Goal: Use online tool/utility: Use online tool/utility

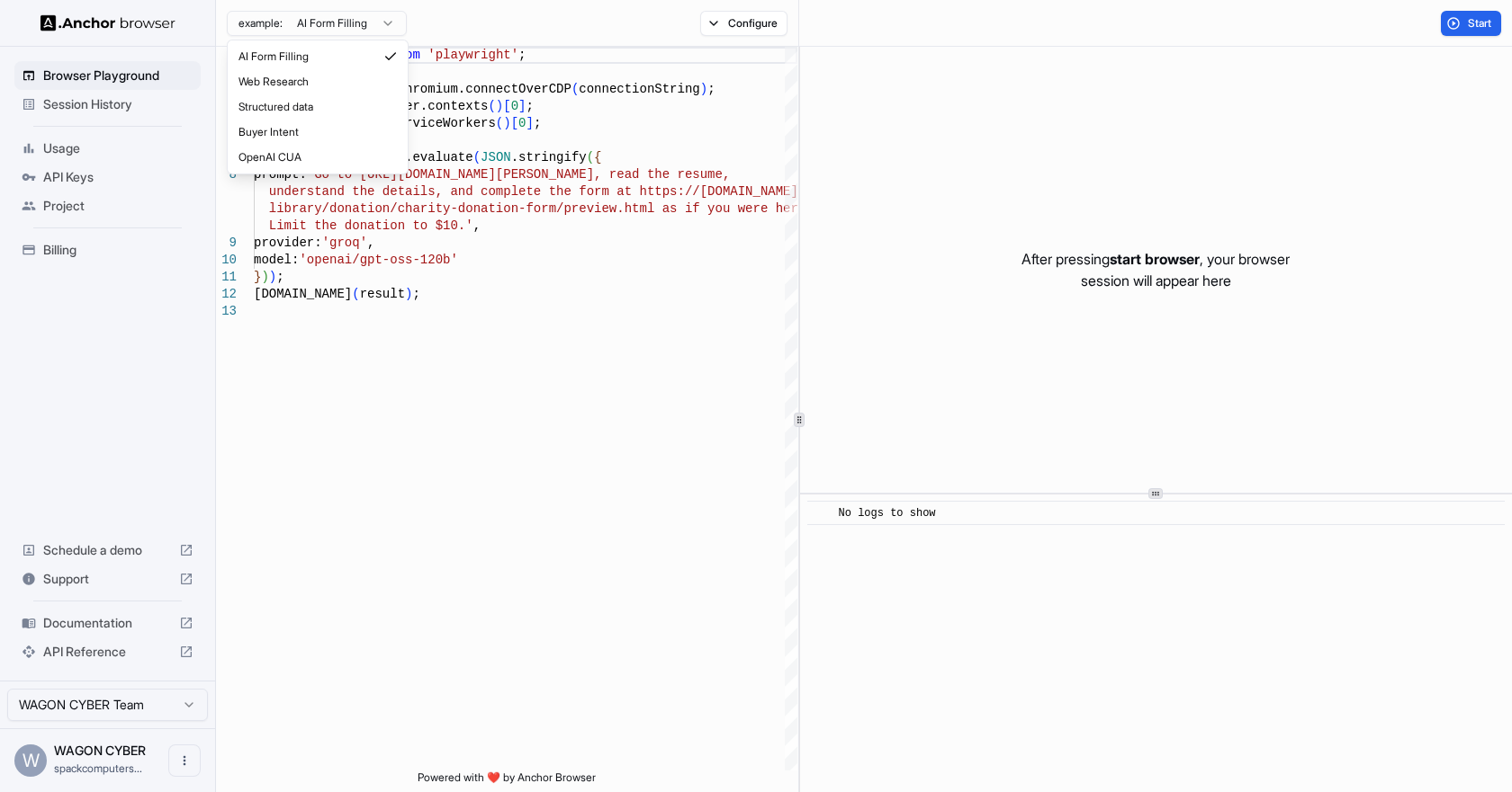
click at [381, 21] on html "Browser Playground Session History Usage API Keys Project Billing Schedule a de…" at bounding box center [756, 396] width 1512 height 792
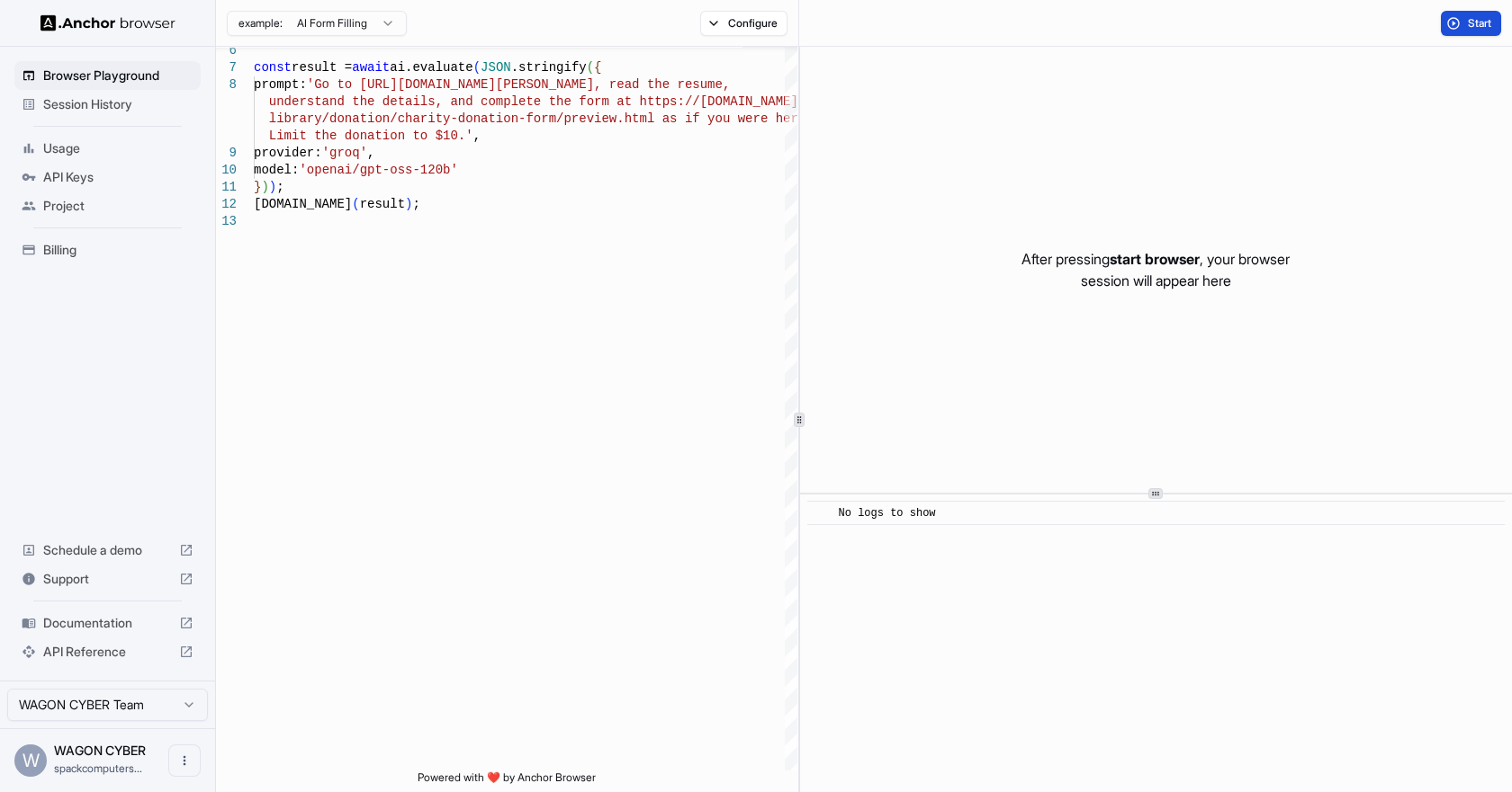
click at [1455, 25] on button "Start" at bounding box center [1471, 24] width 60 height 26
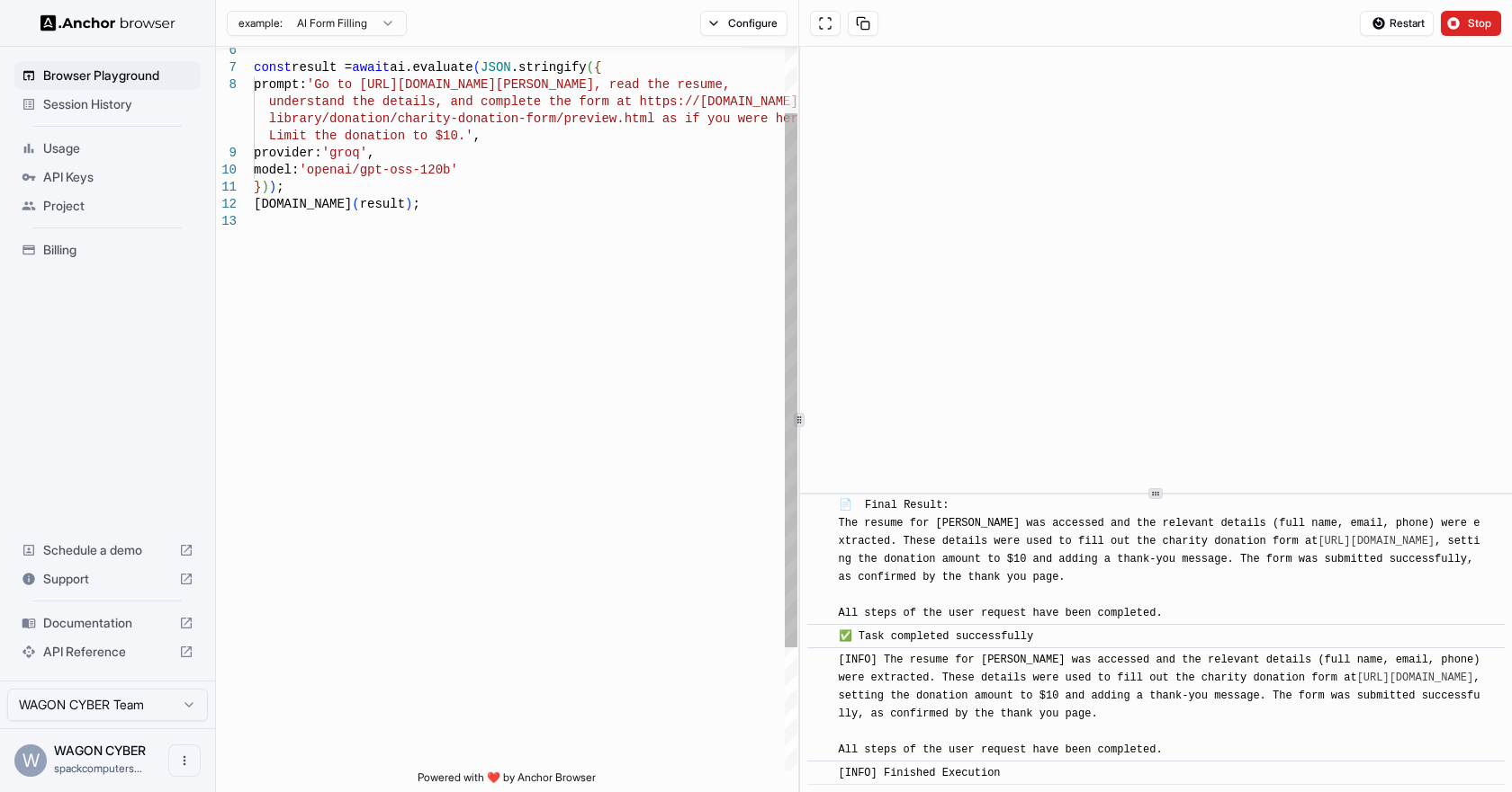
scroll to position [1421, 0]
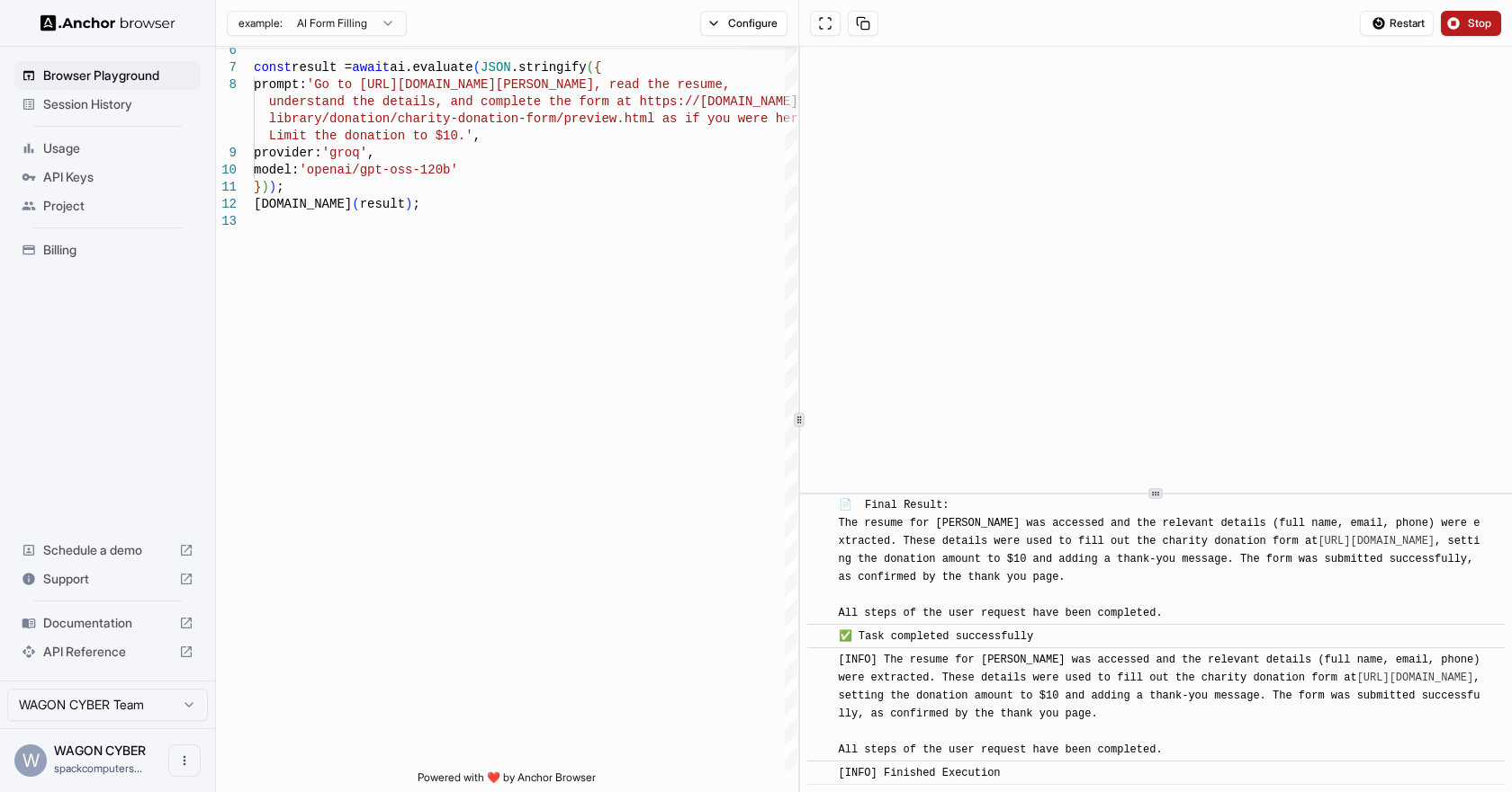
click at [1454, 27] on button "Stop" at bounding box center [1471, 24] width 60 height 26
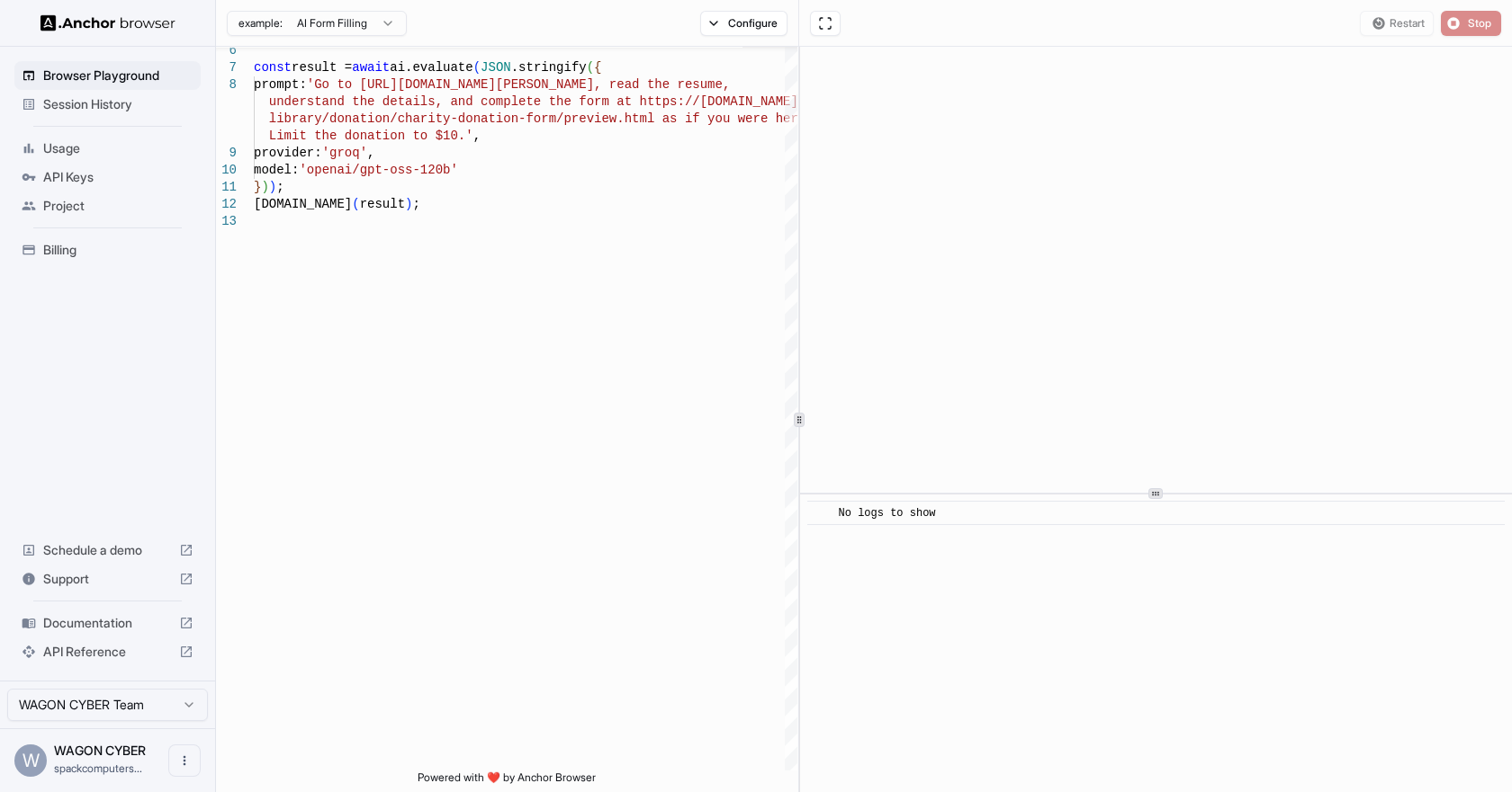
scroll to position [0, 0]
click at [720, 27] on button "Configure" at bounding box center [743, 24] width 88 height 26
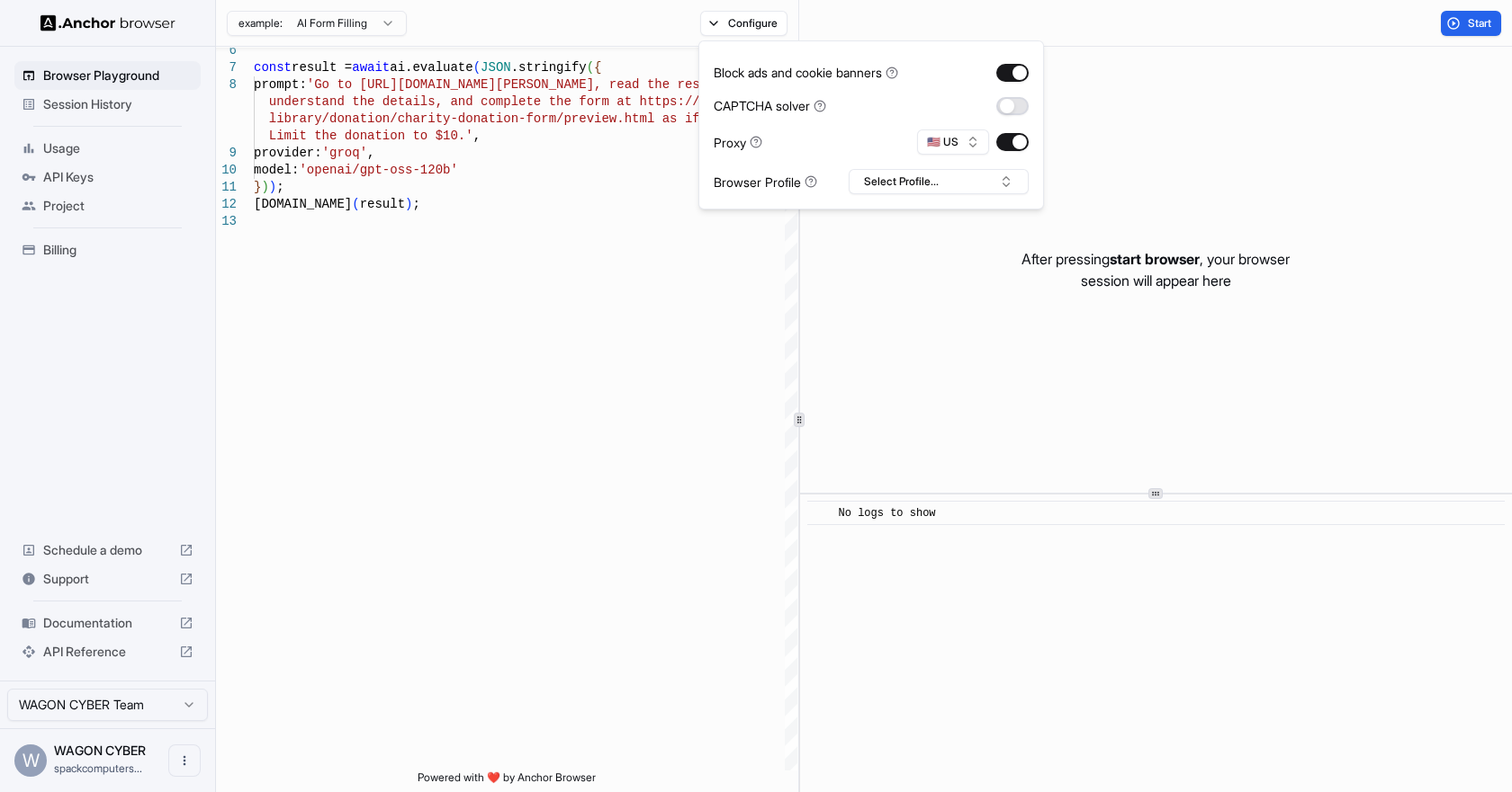
click at [1021, 108] on button "button" at bounding box center [1012, 106] width 32 height 18
click at [1009, 182] on button "Select Profile..." at bounding box center [938, 182] width 180 height 26
click at [326, 24] on html "Browser Playground Session History Usage API Keys Project Billing Schedule a de…" at bounding box center [756, 396] width 1512 height 792
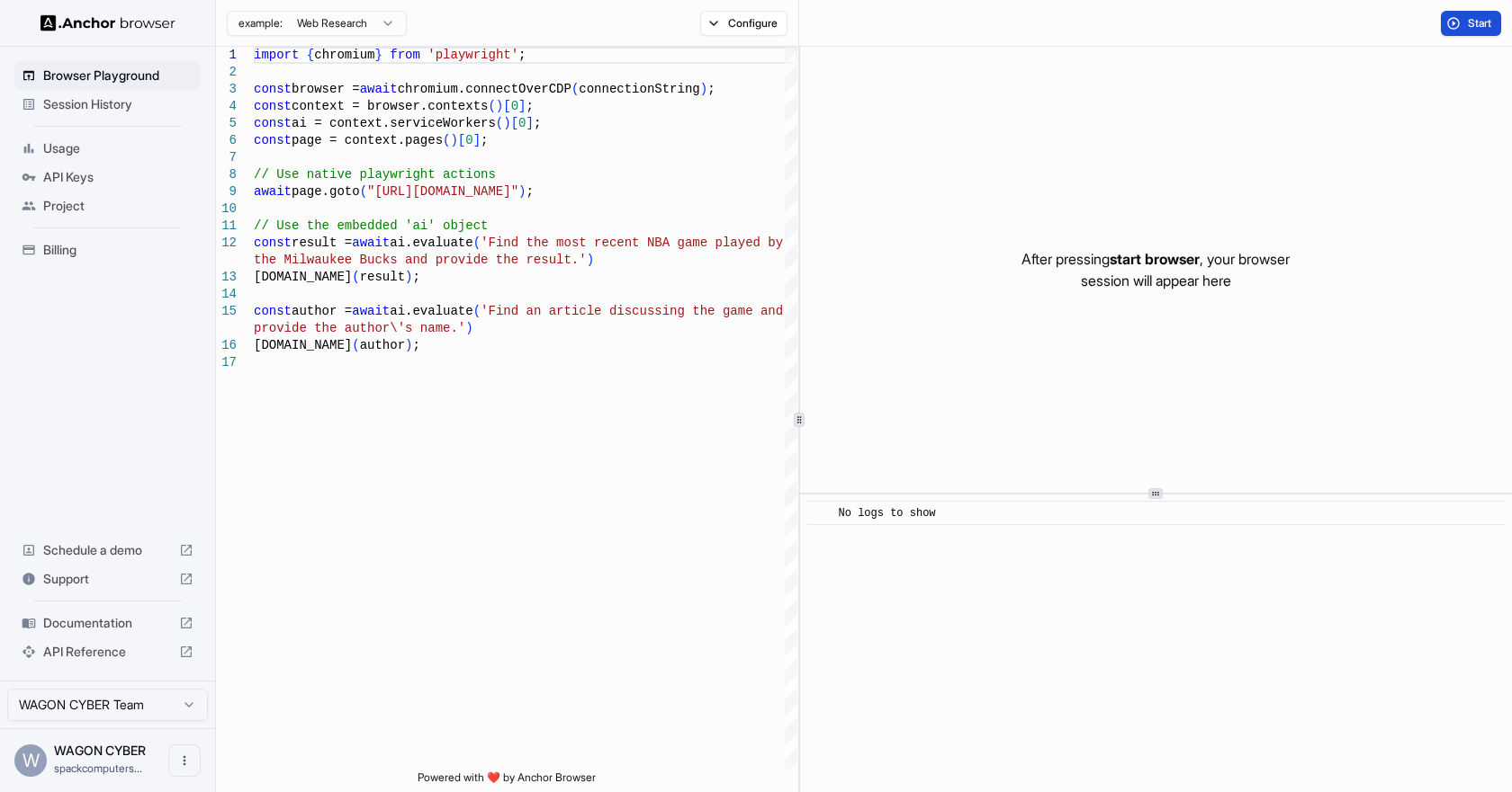
click at [1464, 24] on button "Start" at bounding box center [1471, 24] width 60 height 26
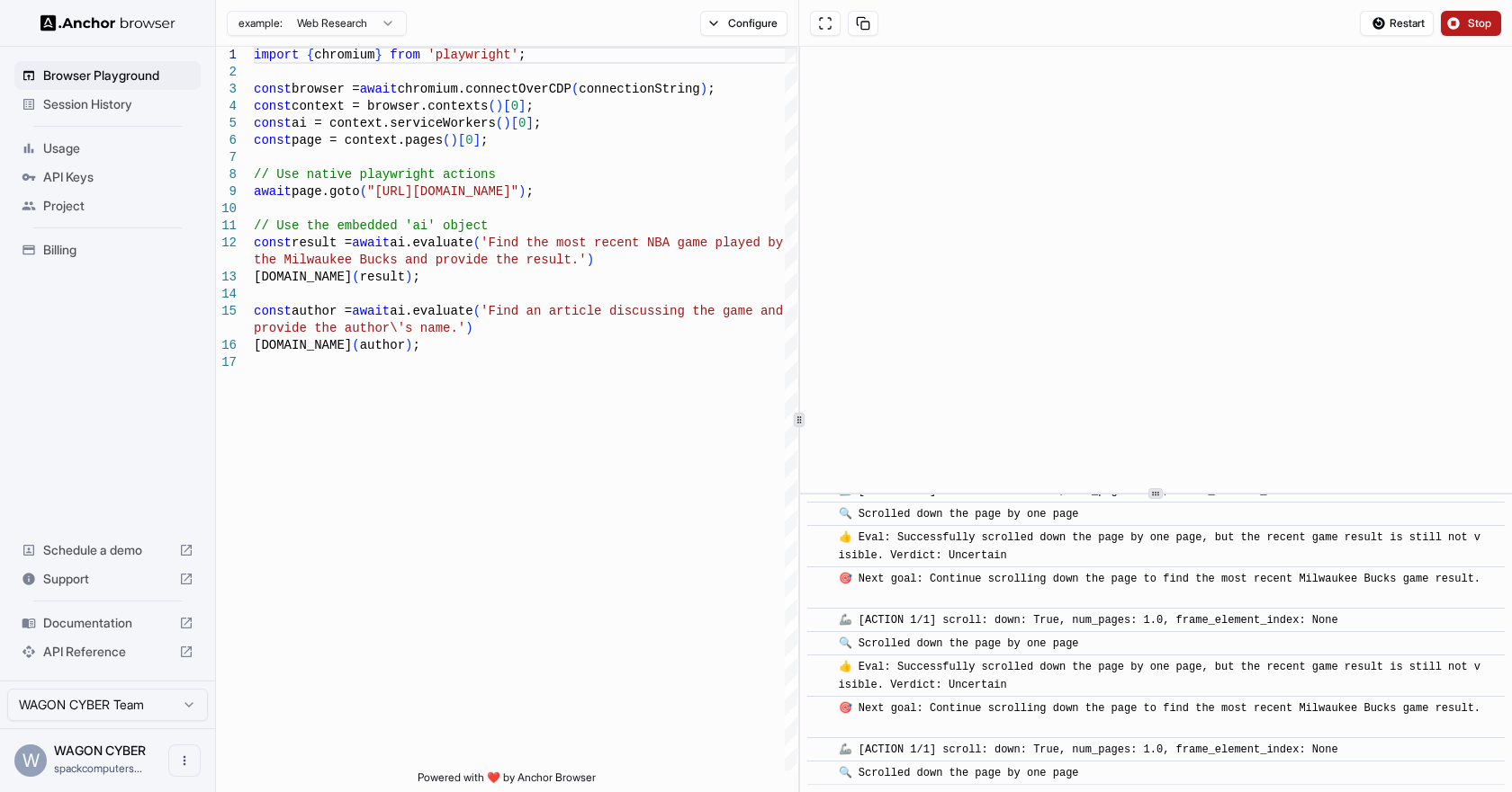
scroll to position [12902, 0]
click at [1463, 21] on button "Stop" at bounding box center [1471, 24] width 60 height 26
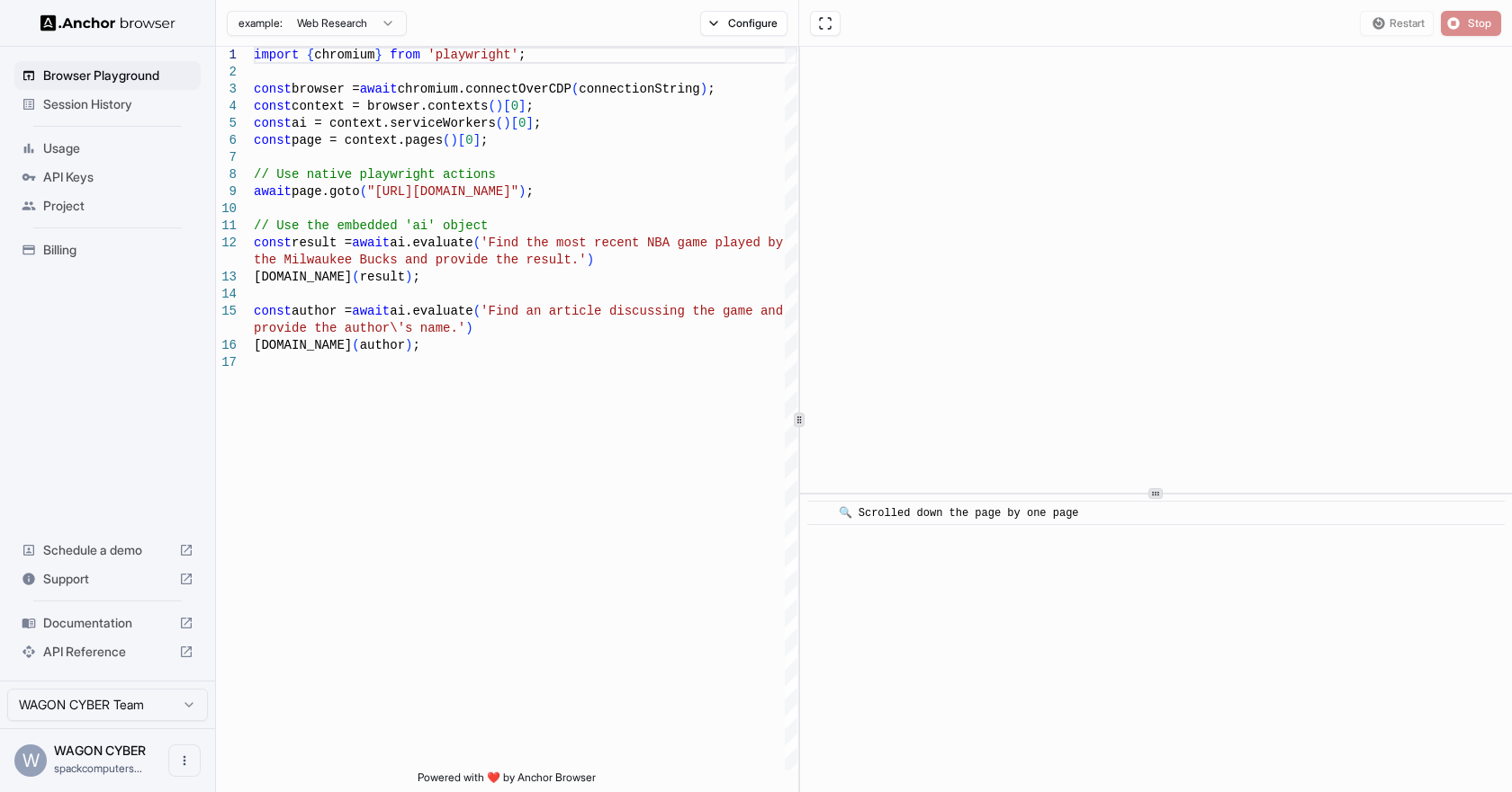
scroll to position [0, 0]
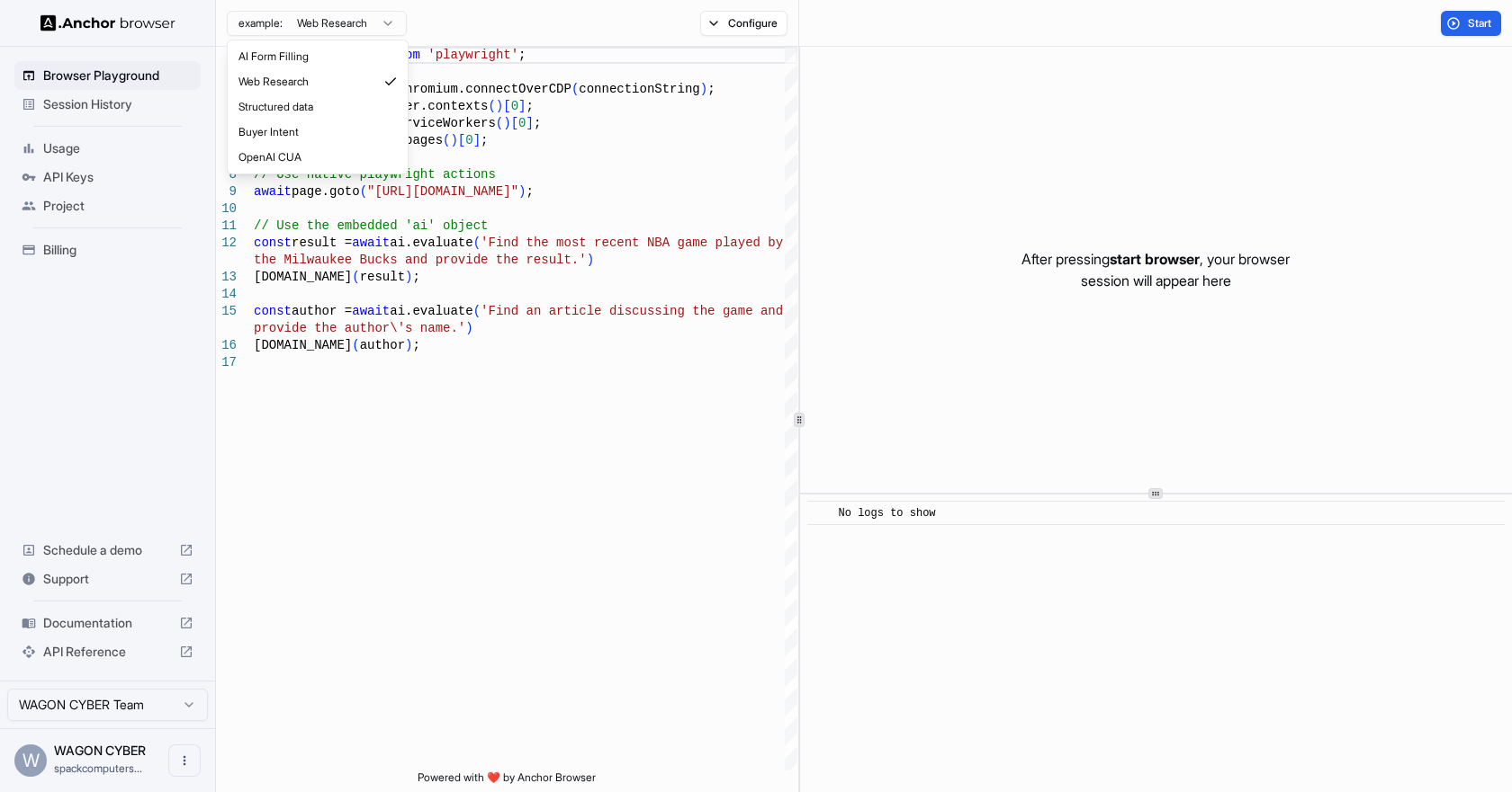
click at [388, 22] on html "Browser Playground Session History Usage API Keys Project Billing Schedule a de…" at bounding box center [756, 396] width 1512 height 792
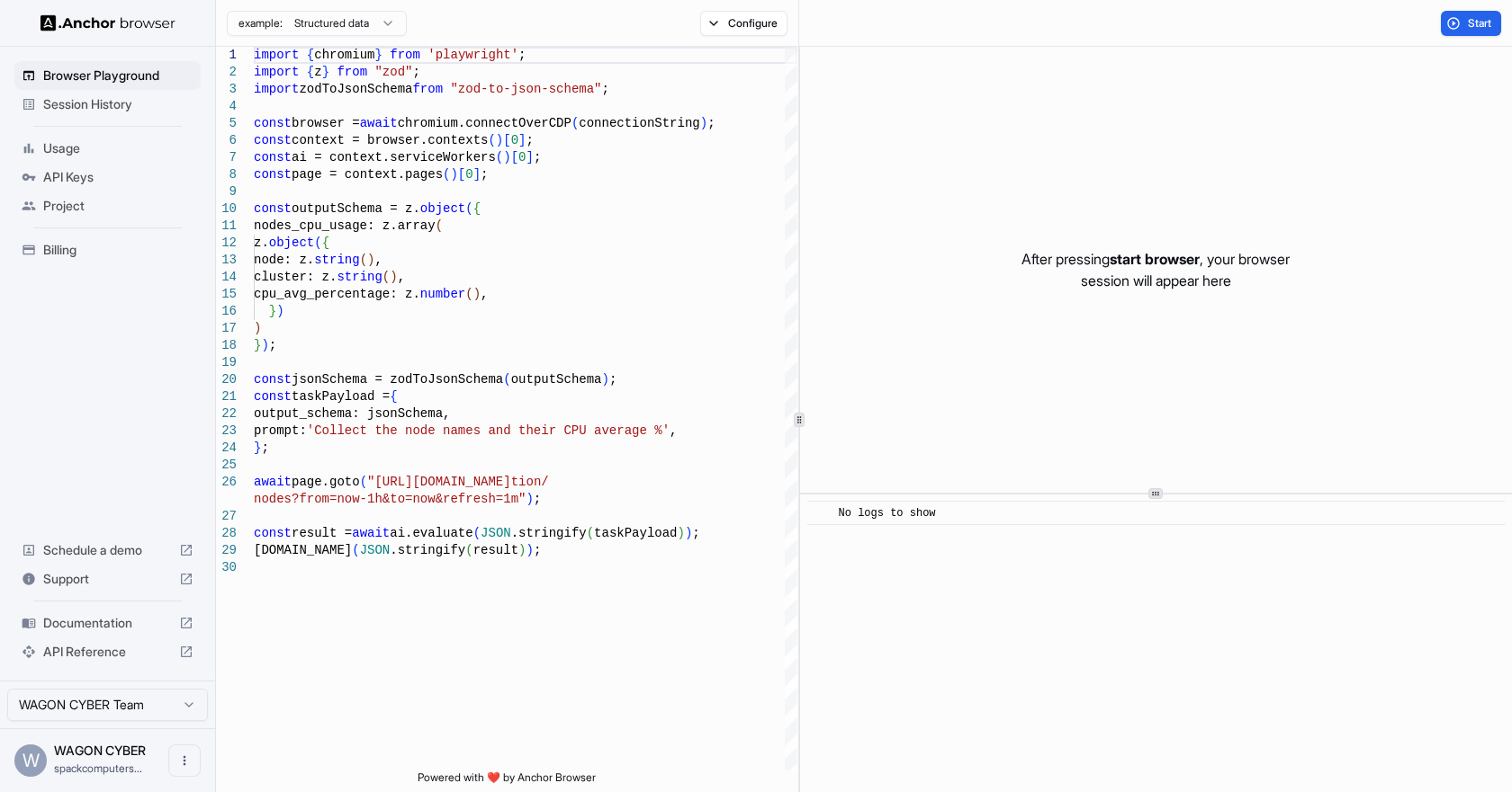
click at [374, 22] on html "Browser Playground Session History Usage API Keys Project Billing Schedule a de…" at bounding box center [756, 396] width 1512 height 792
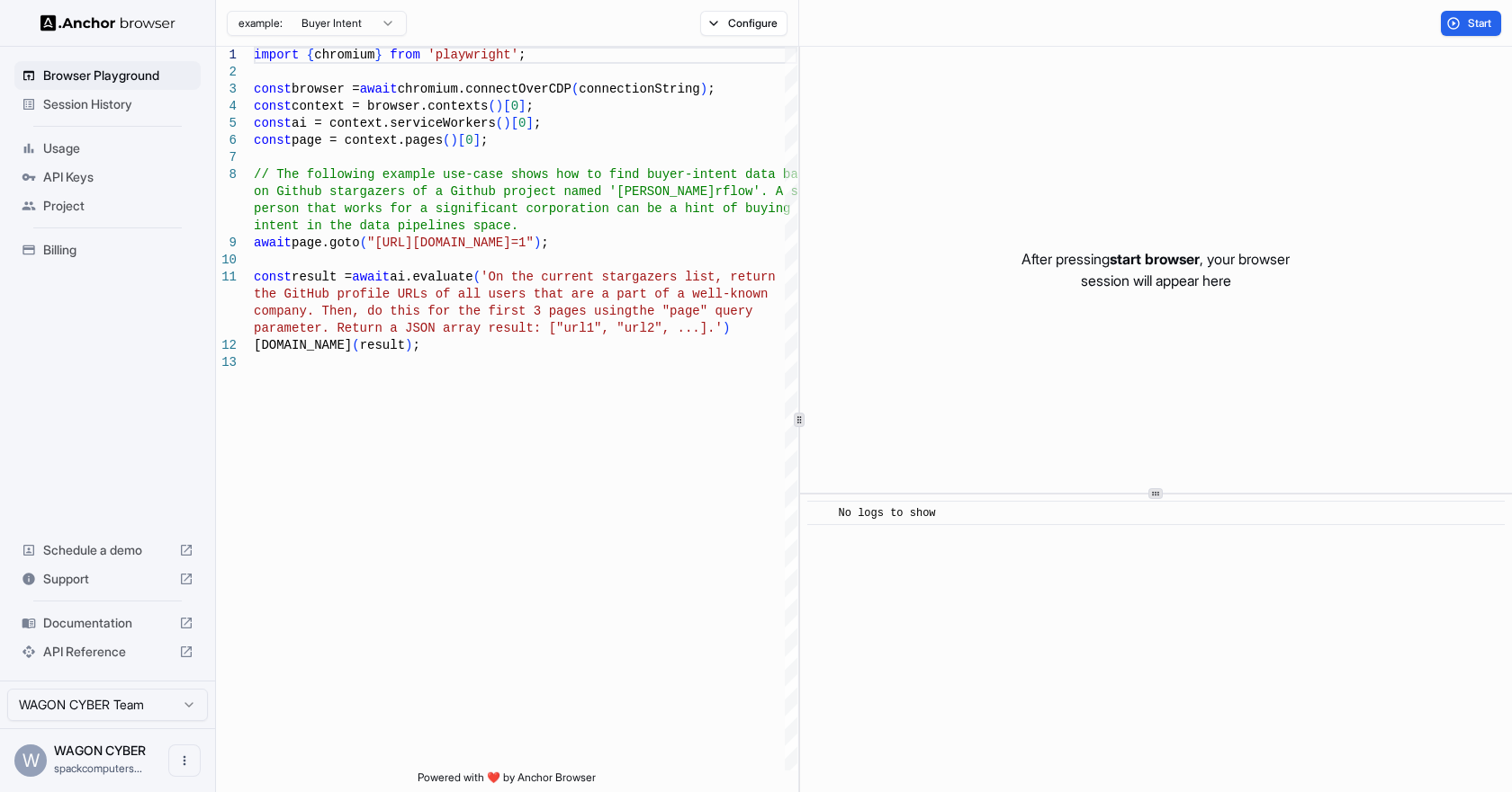
click at [364, 27] on html "Browser Playground Session History Usage API Keys Project Billing Schedule a de…" at bounding box center [756, 396] width 1512 height 792
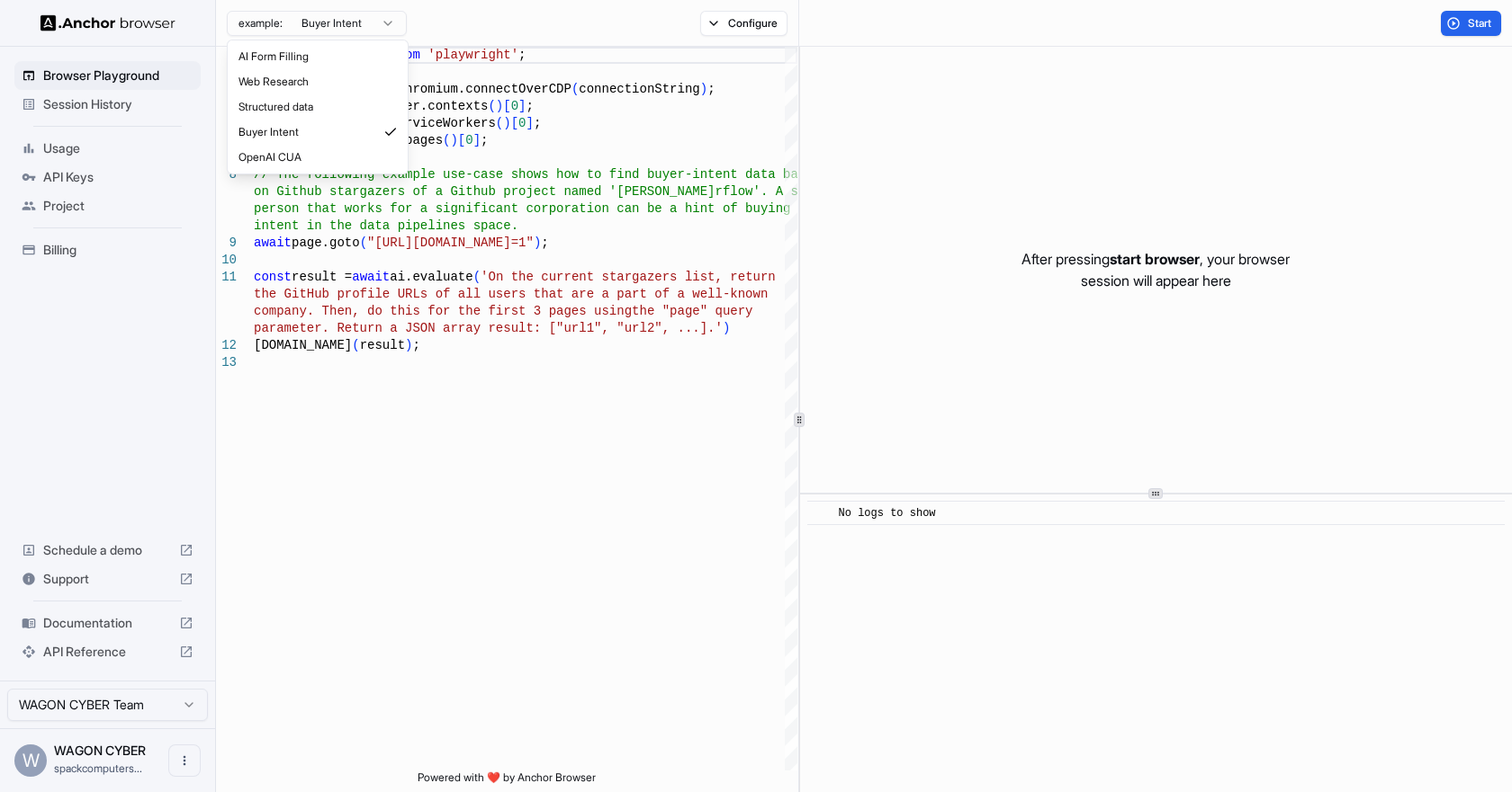
type textarea "**********"
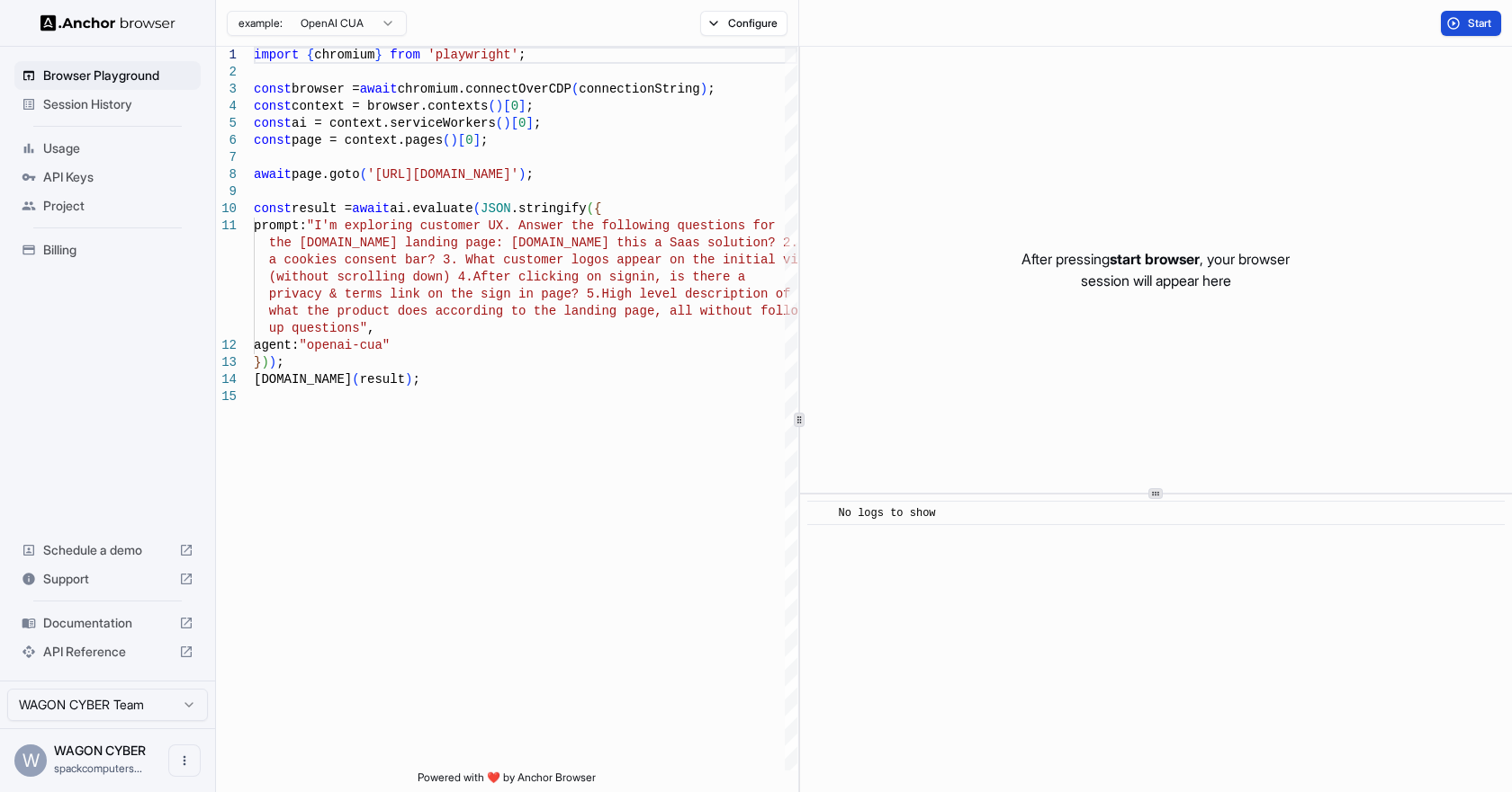
click at [1468, 12] on button "Start" at bounding box center [1471, 24] width 60 height 26
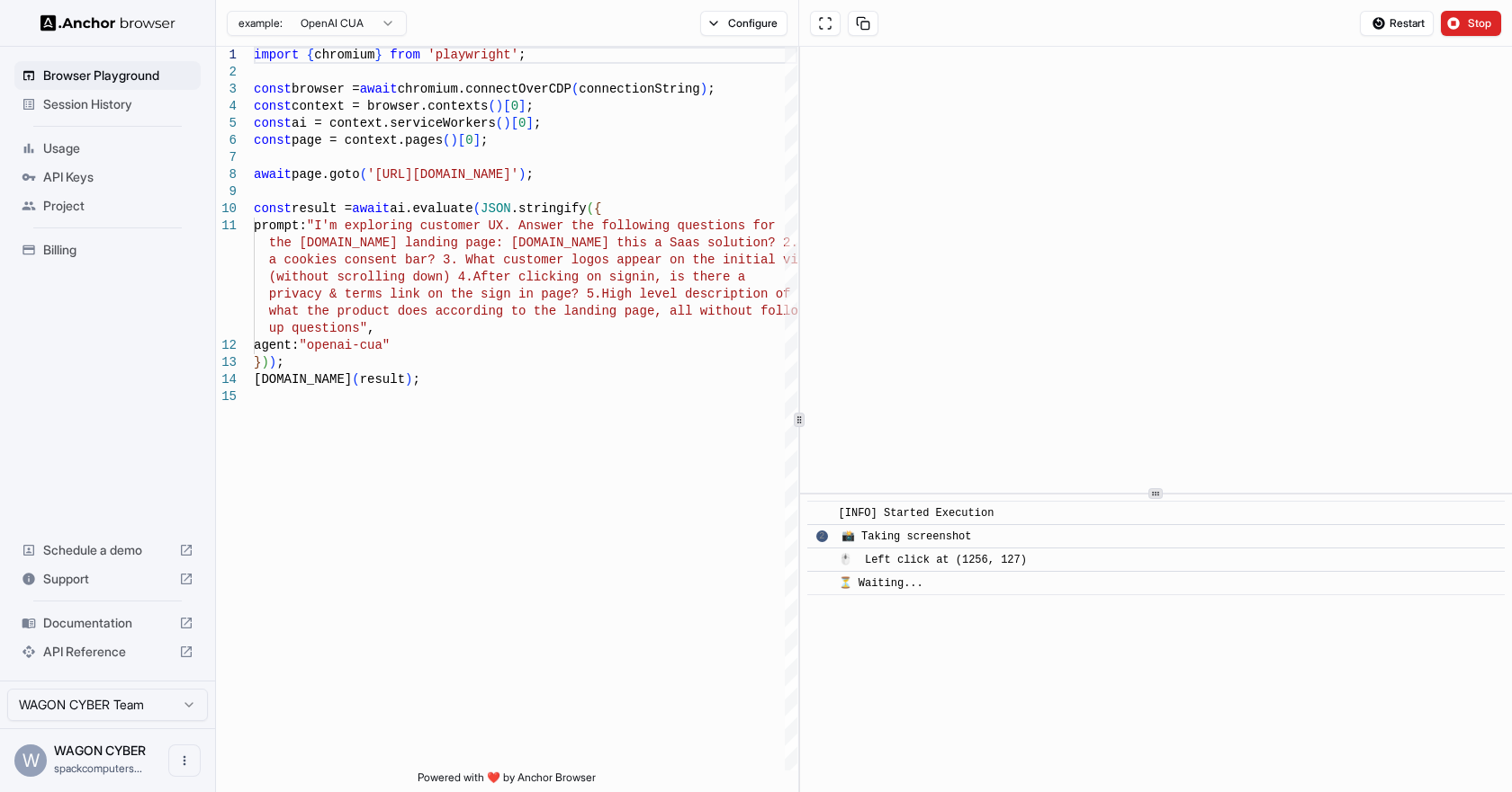
click at [891, 564] on span "🖱️ Left click at (1256, 127)" at bounding box center [932, 560] width 188 height 13
click at [898, 534] on span "📸 Taking screenshot" at bounding box center [907, 536] width 131 height 13
click at [802, 414] on div at bounding box center [799, 420] width 11 height 15
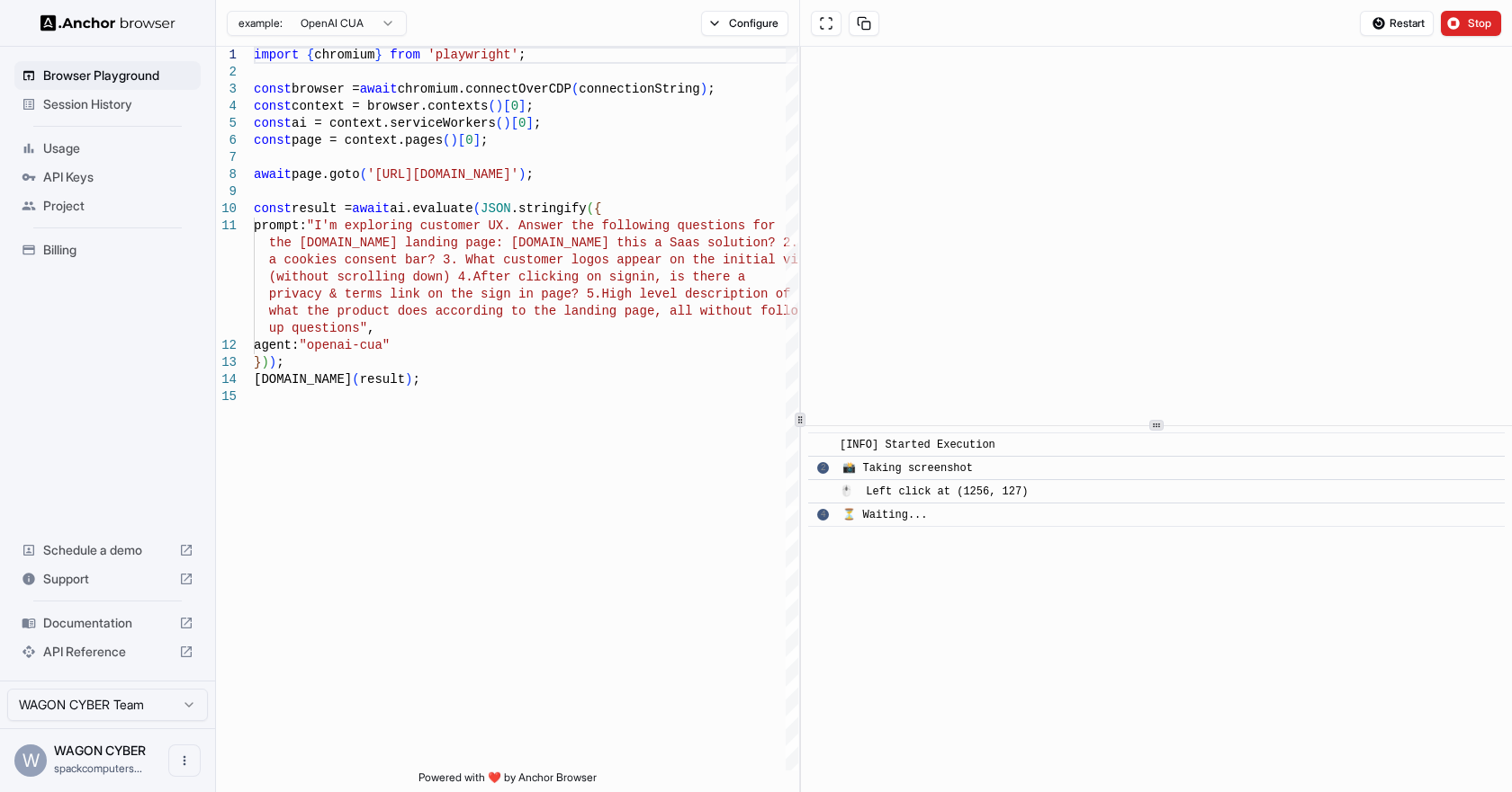
click at [1148, 426] on div at bounding box center [1157, 425] width 711 height 1
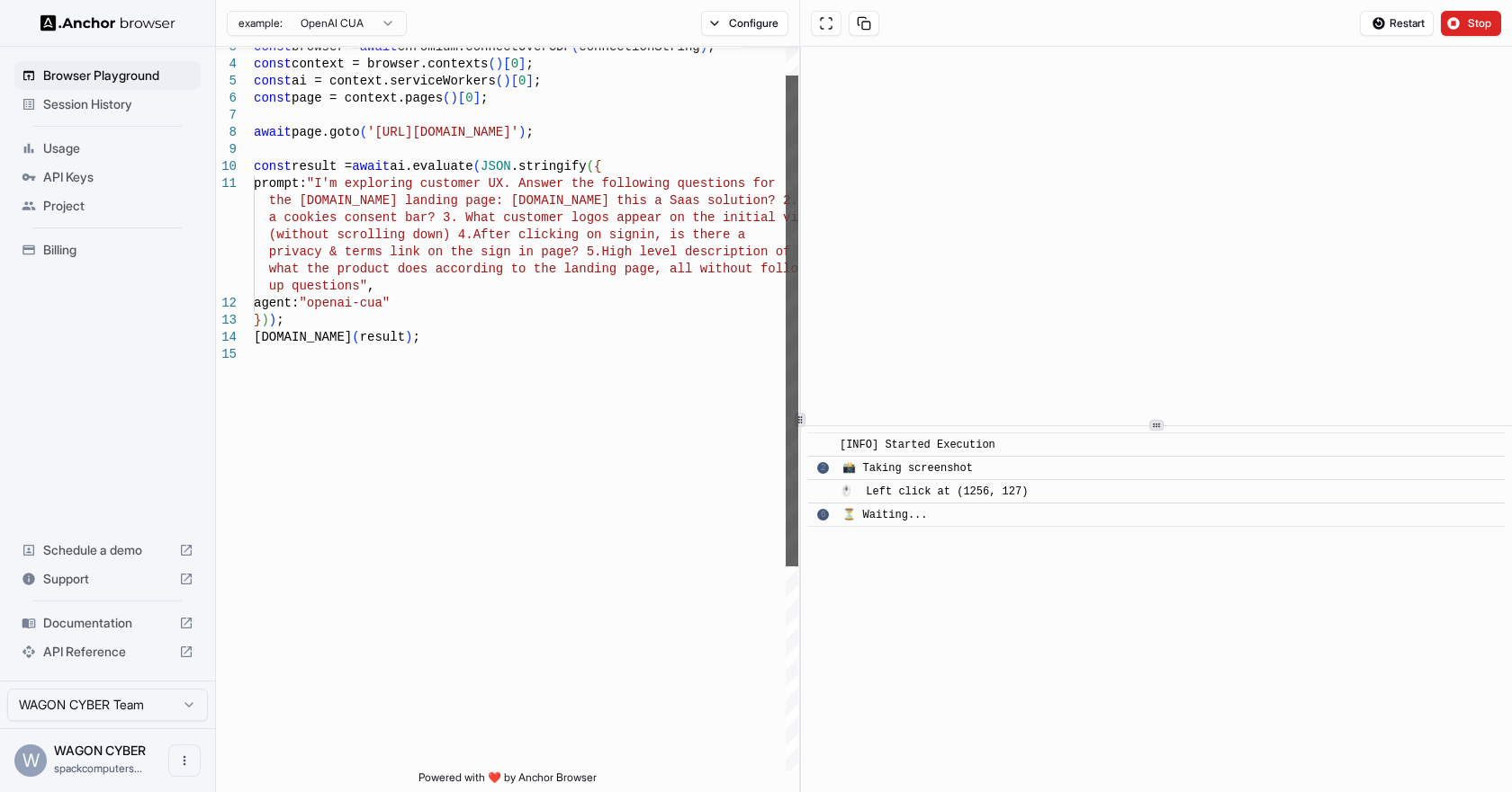
click at [798, 116] on div at bounding box center [791, 321] width 13 height 491
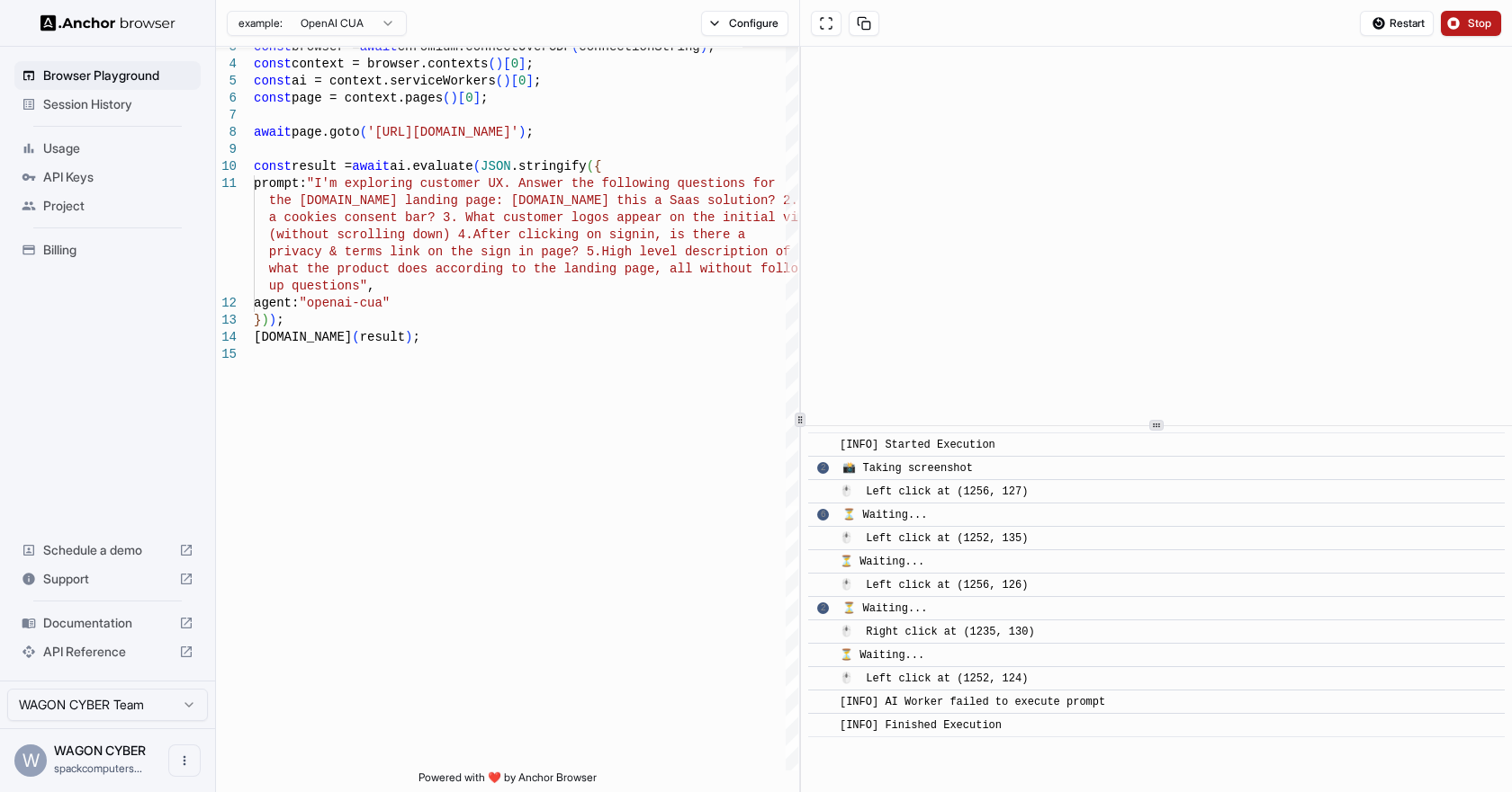
click at [1455, 27] on button "Stop" at bounding box center [1471, 24] width 60 height 26
